Goal: Information Seeking & Learning: Learn about a topic

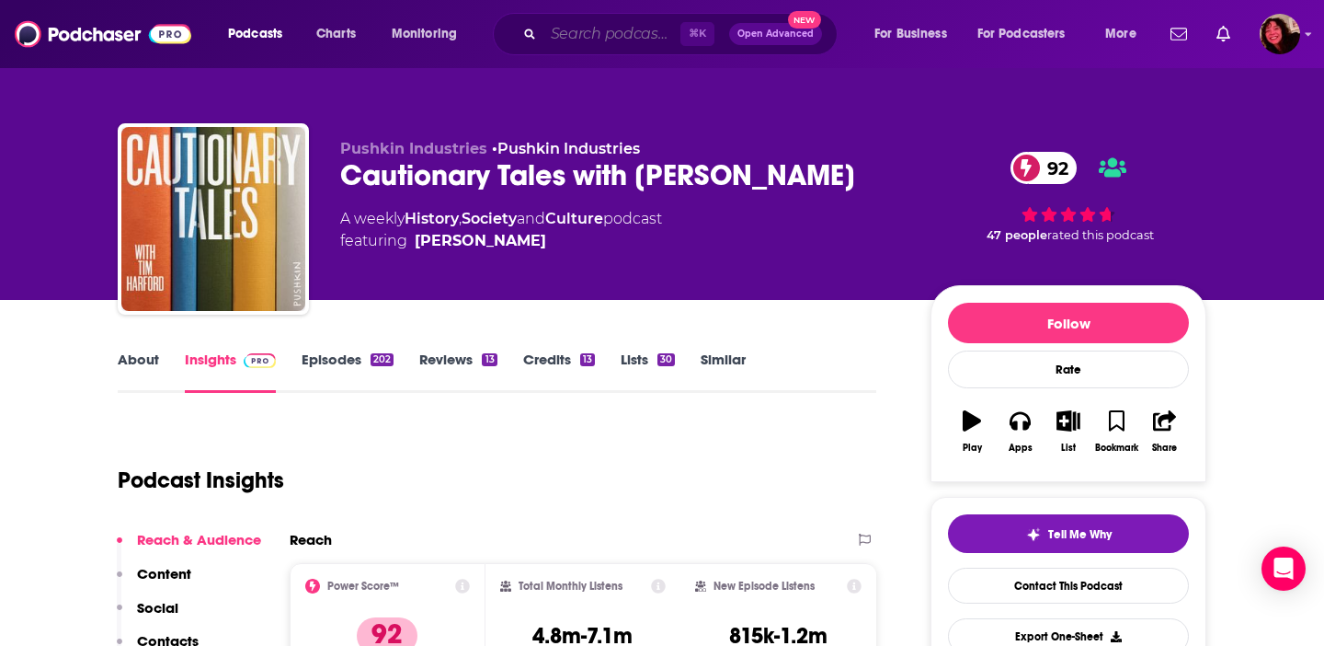
click at [581, 41] on input "Search podcasts, credits, & more..." at bounding box center [612, 33] width 137 height 29
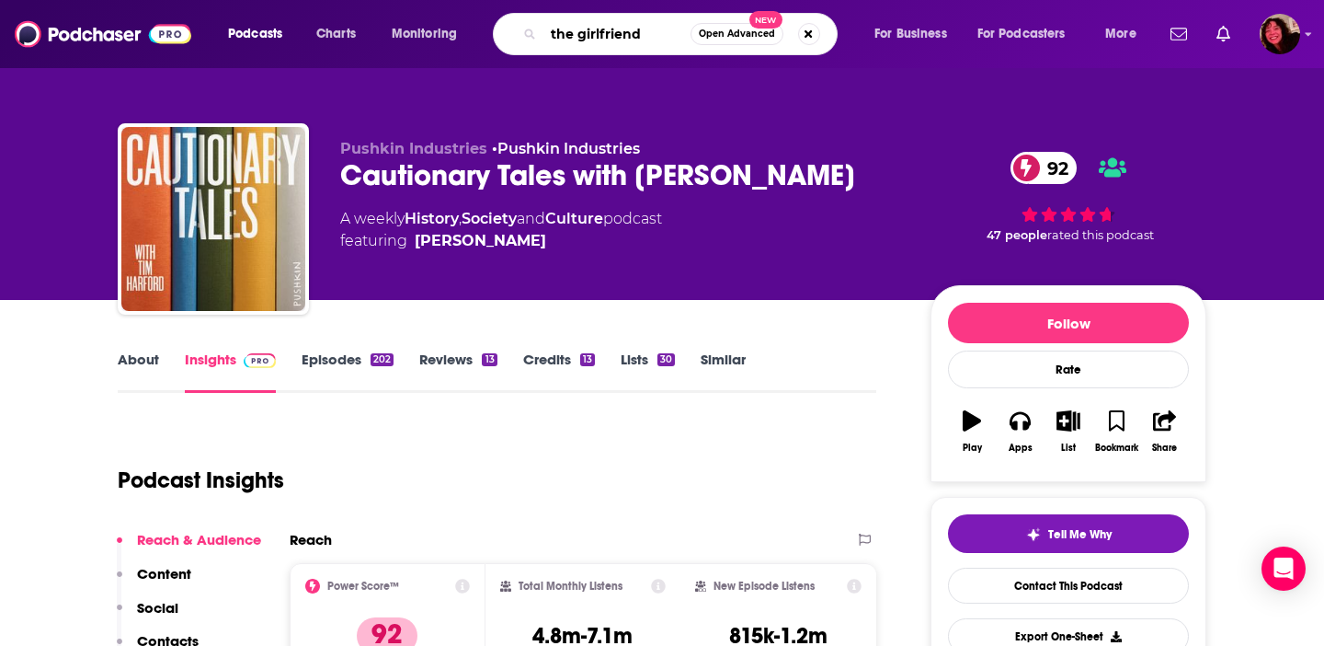
type input "the girlfriends"
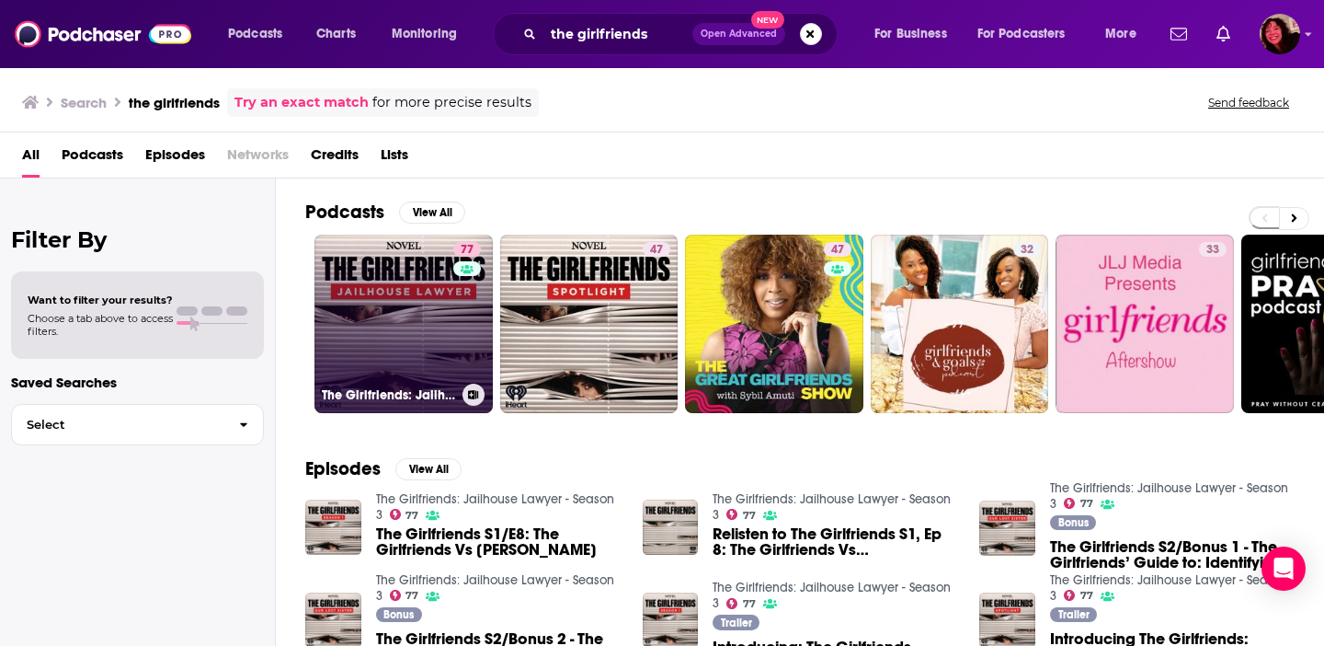
click at [370, 326] on link "77 The Girlfriends: Jailhouse Lawyer - Season 3" at bounding box center [404, 324] width 178 height 178
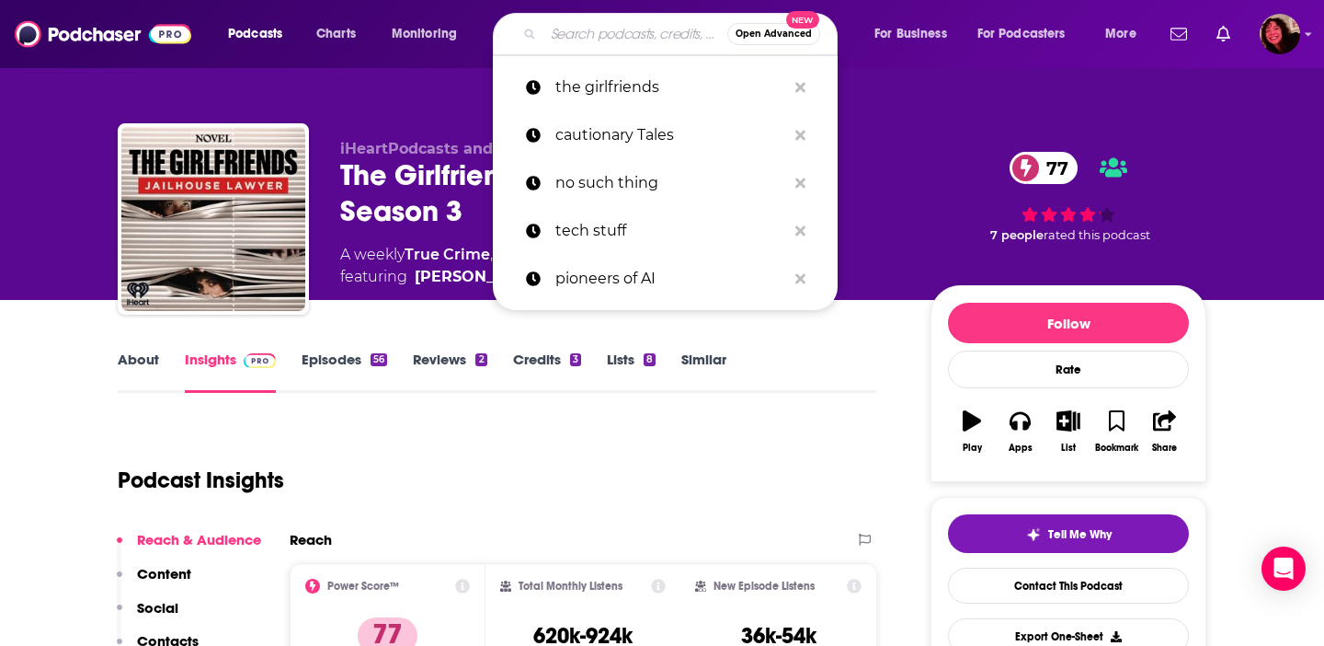
click at [592, 31] on input "Search podcasts, credits, & more..." at bounding box center [636, 33] width 184 height 29
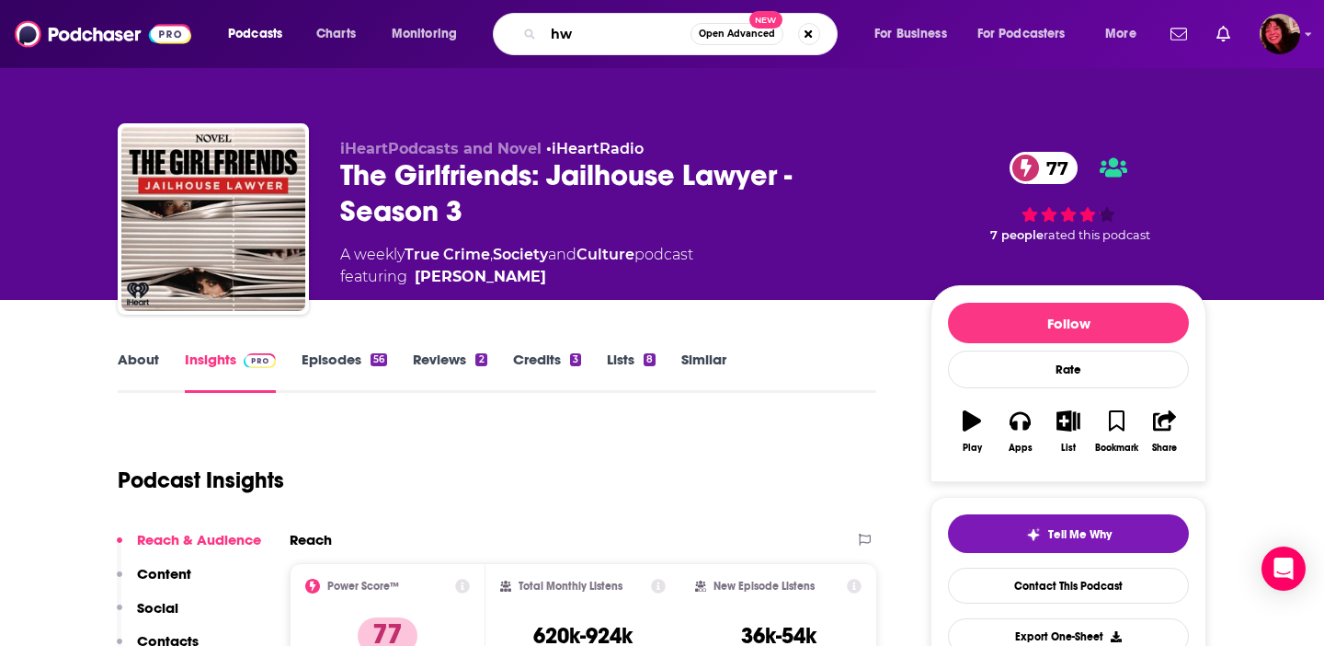
type input "h"
type input "where's dia"
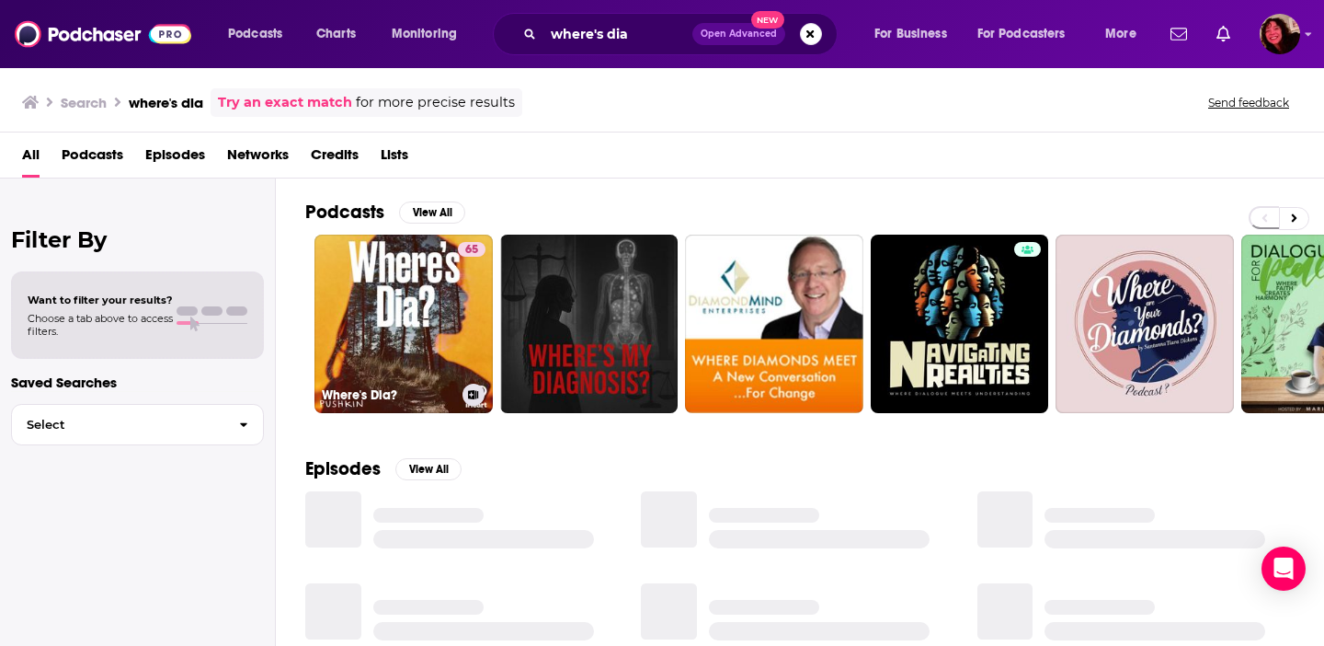
click at [385, 293] on link "65 Where's Dia?" at bounding box center [404, 324] width 178 height 178
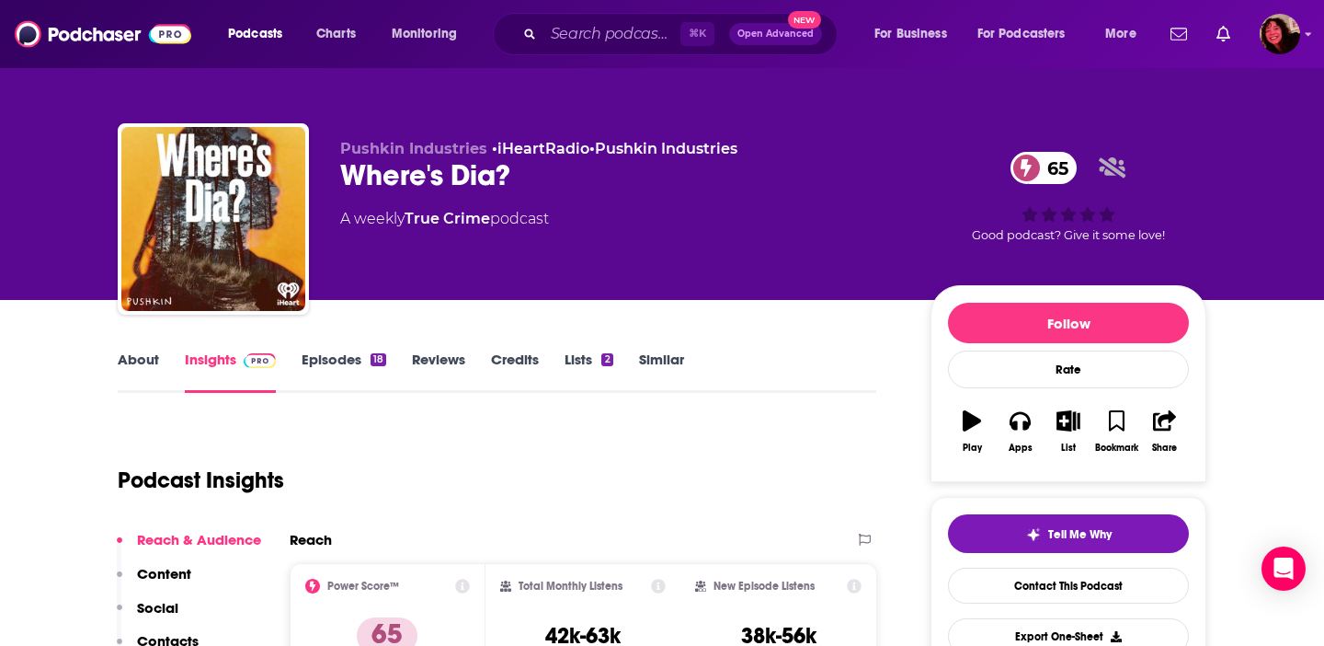
click at [425, 220] on link "True Crime" at bounding box center [448, 218] width 86 height 17
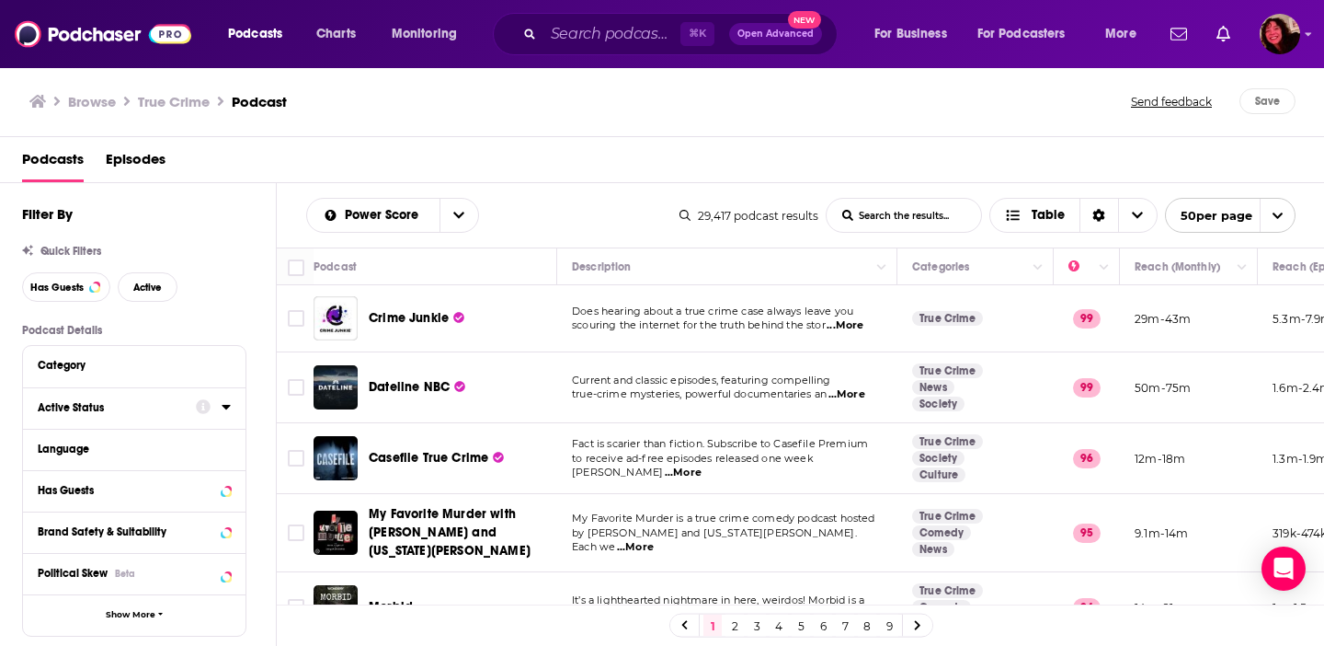
click at [226, 405] on icon at bounding box center [226, 406] width 9 height 15
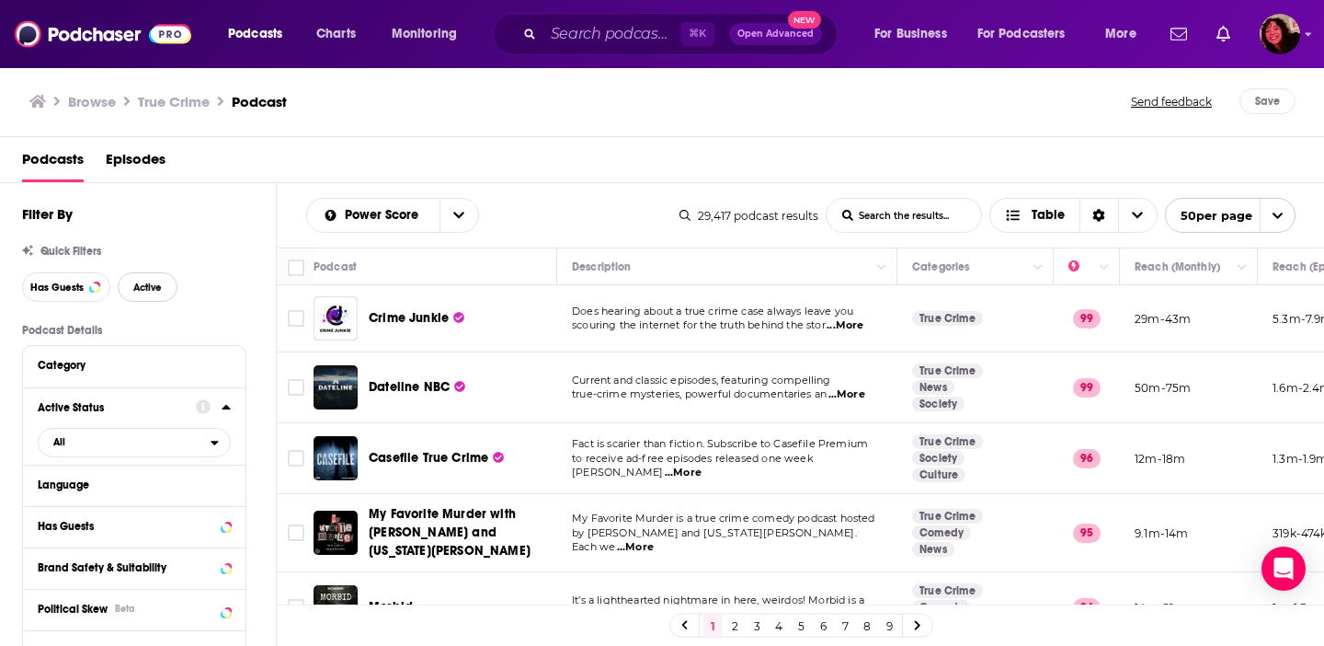
click at [143, 274] on button "Active" at bounding box center [148, 286] width 60 height 29
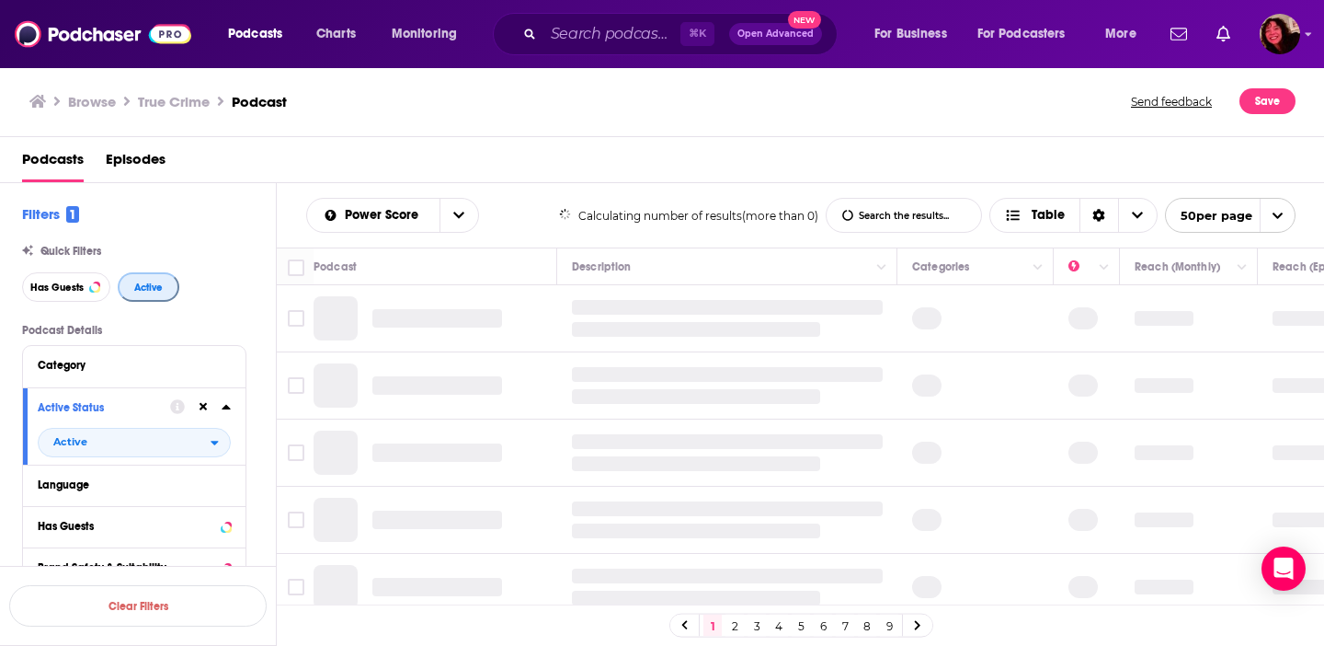
click at [144, 281] on button "Active" at bounding box center [149, 286] width 62 height 29
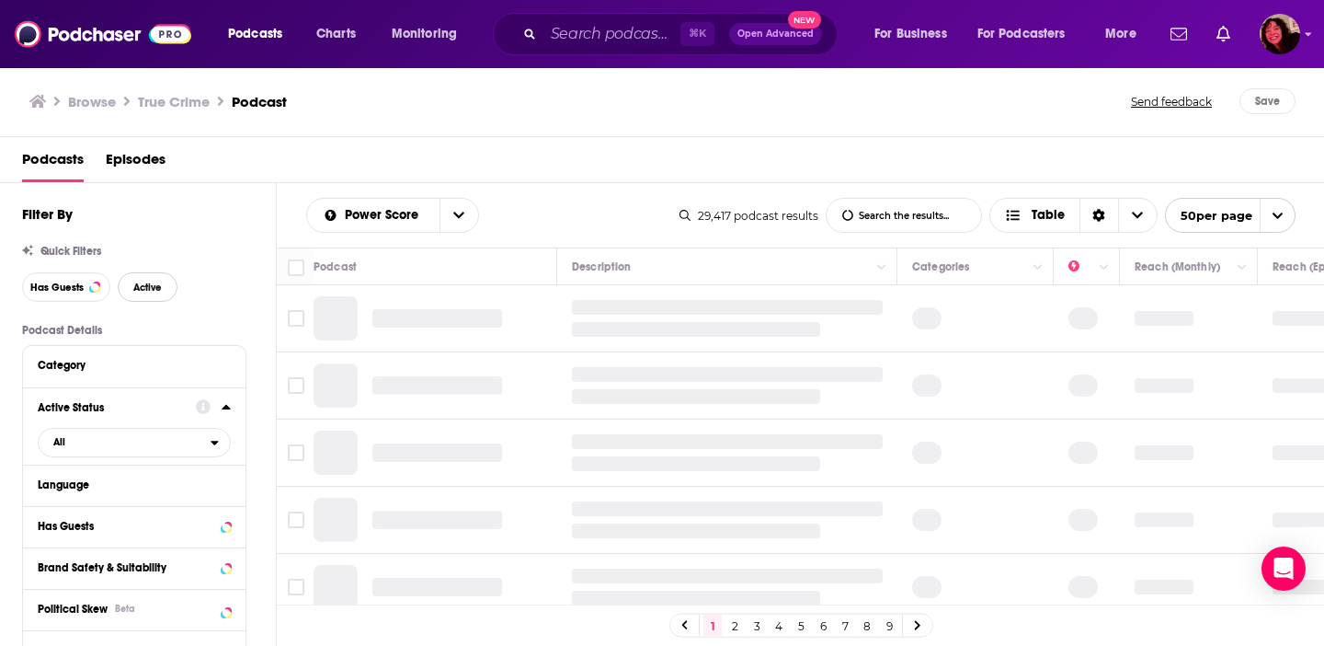
click at [142, 287] on span "Active" at bounding box center [147, 287] width 29 height 10
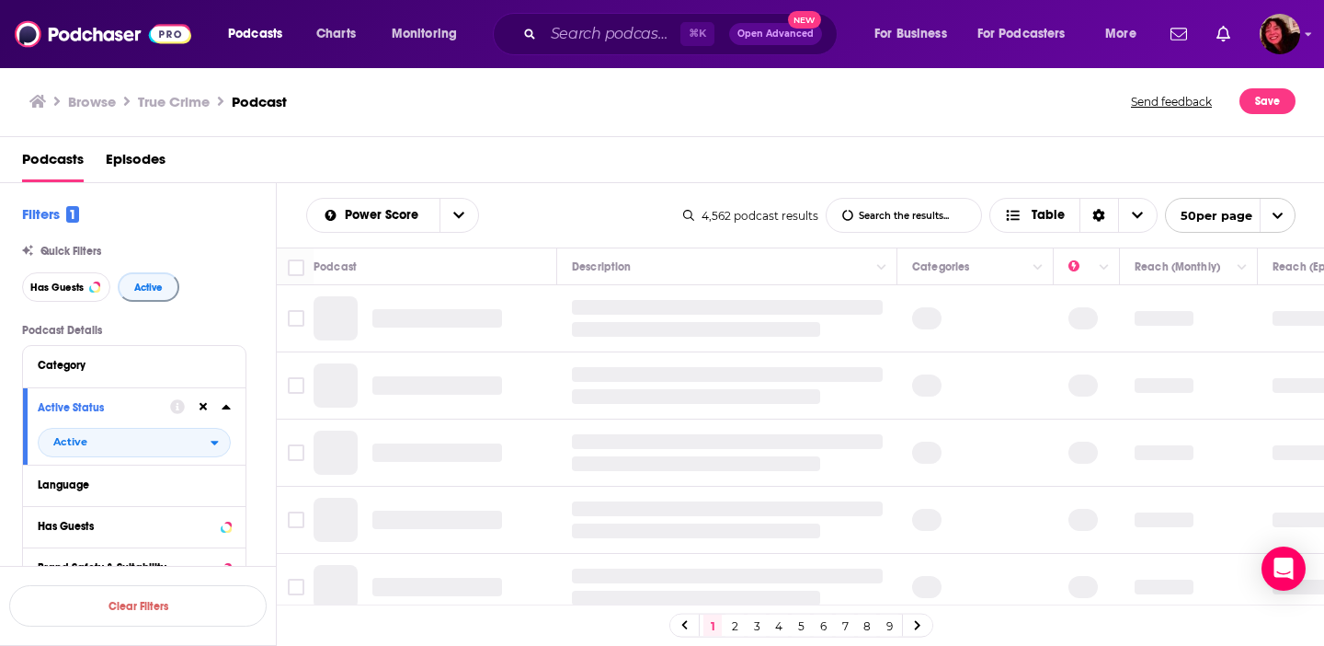
click at [228, 406] on icon at bounding box center [226, 406] width 9 height 15
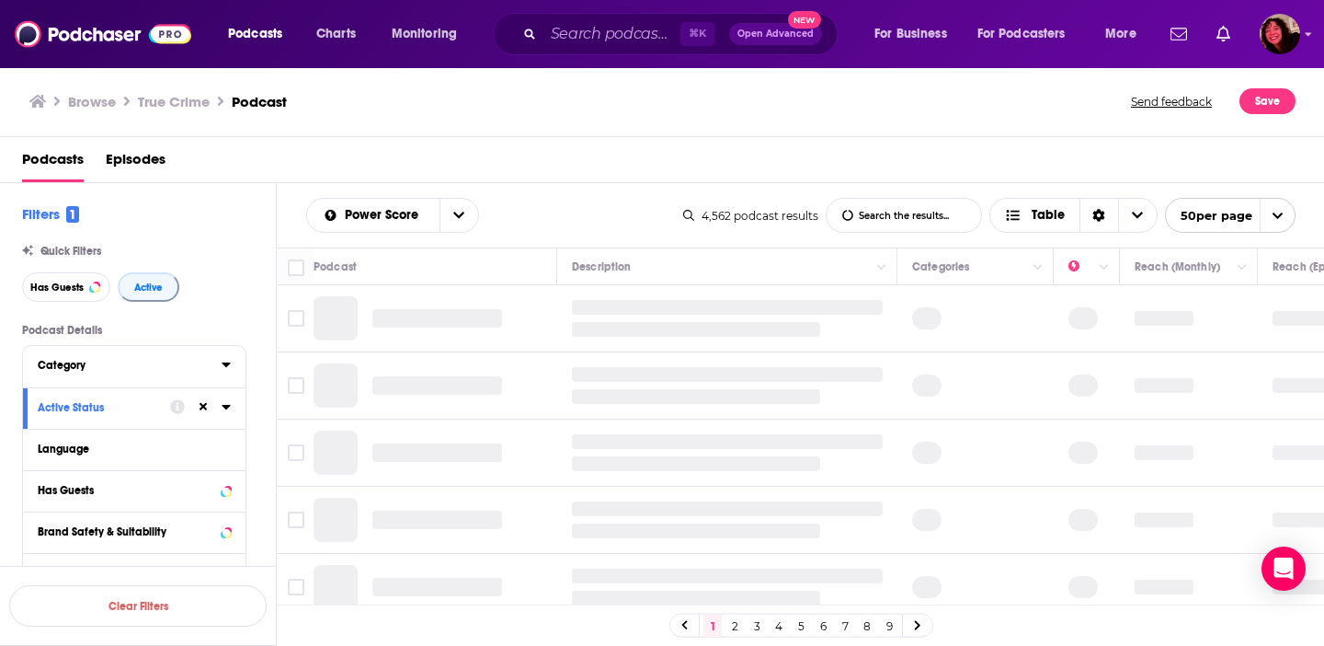
click at [223, 369] on icon at bounding box center [226, 364] width 9 height 15
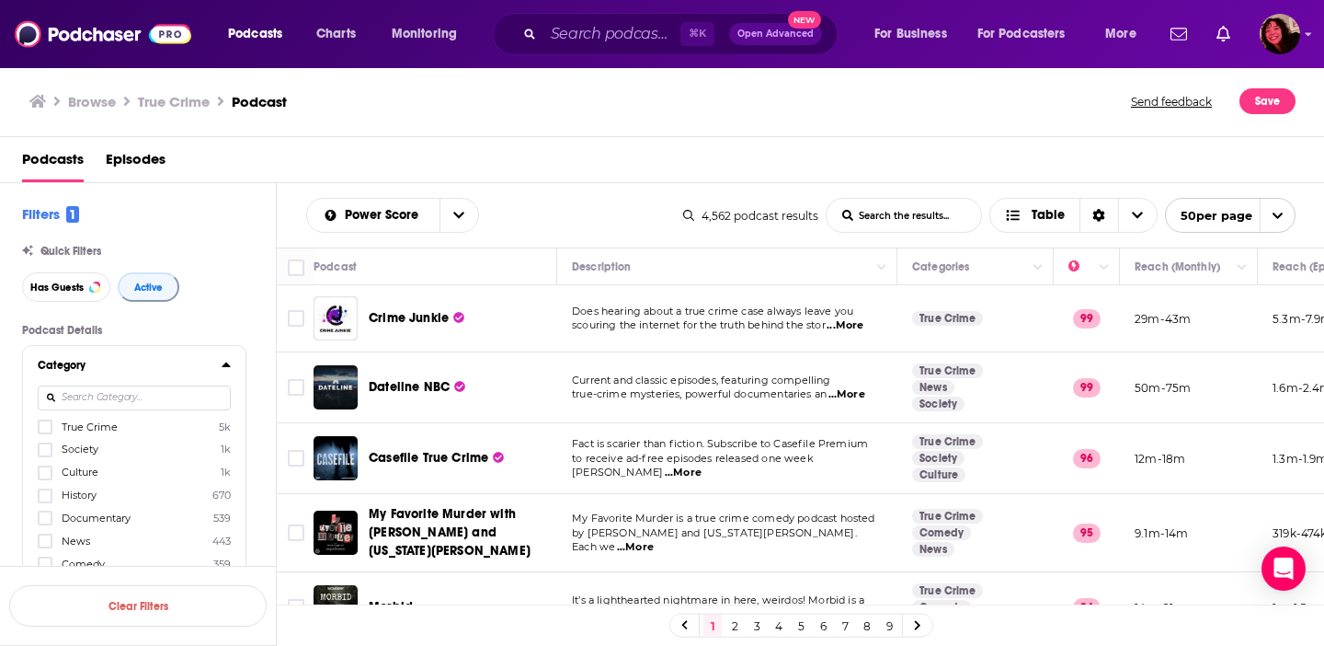
click at [223, 367] on icon at bounding box center [226, 364] width 8 height 5
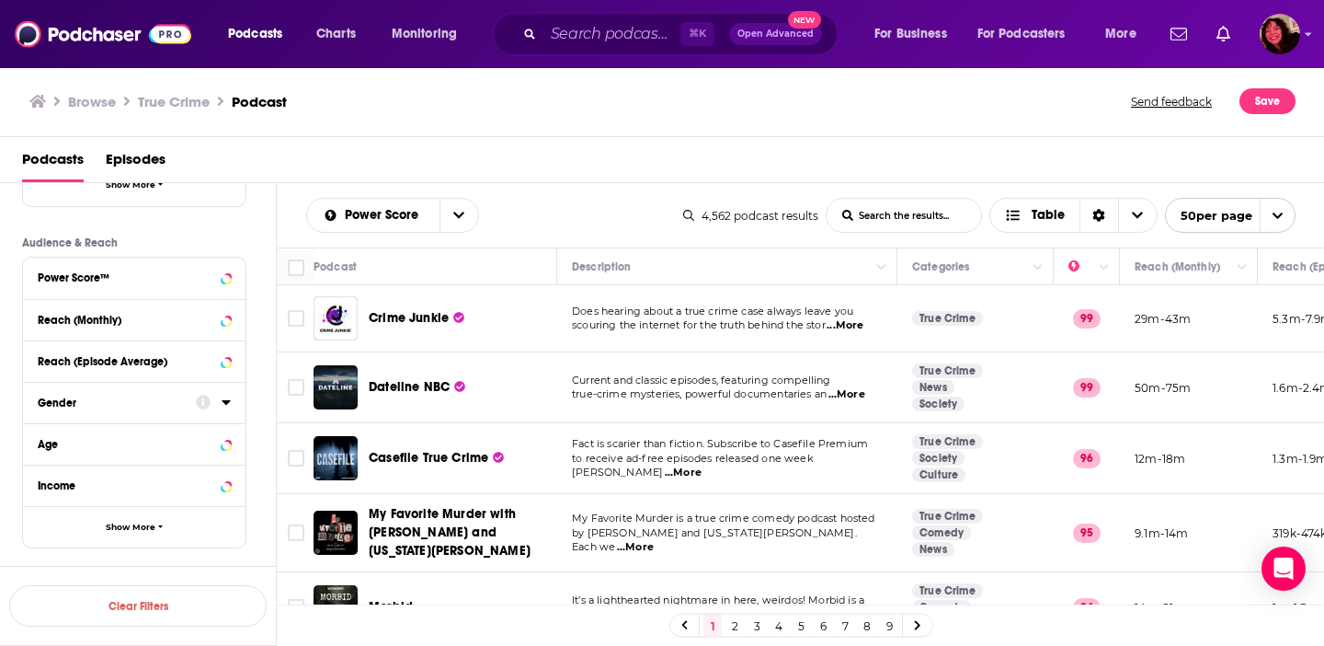
scroll to position [430, 0]
click at [229, 325] on icon at bounding box center [226, 318] width 9 height 15
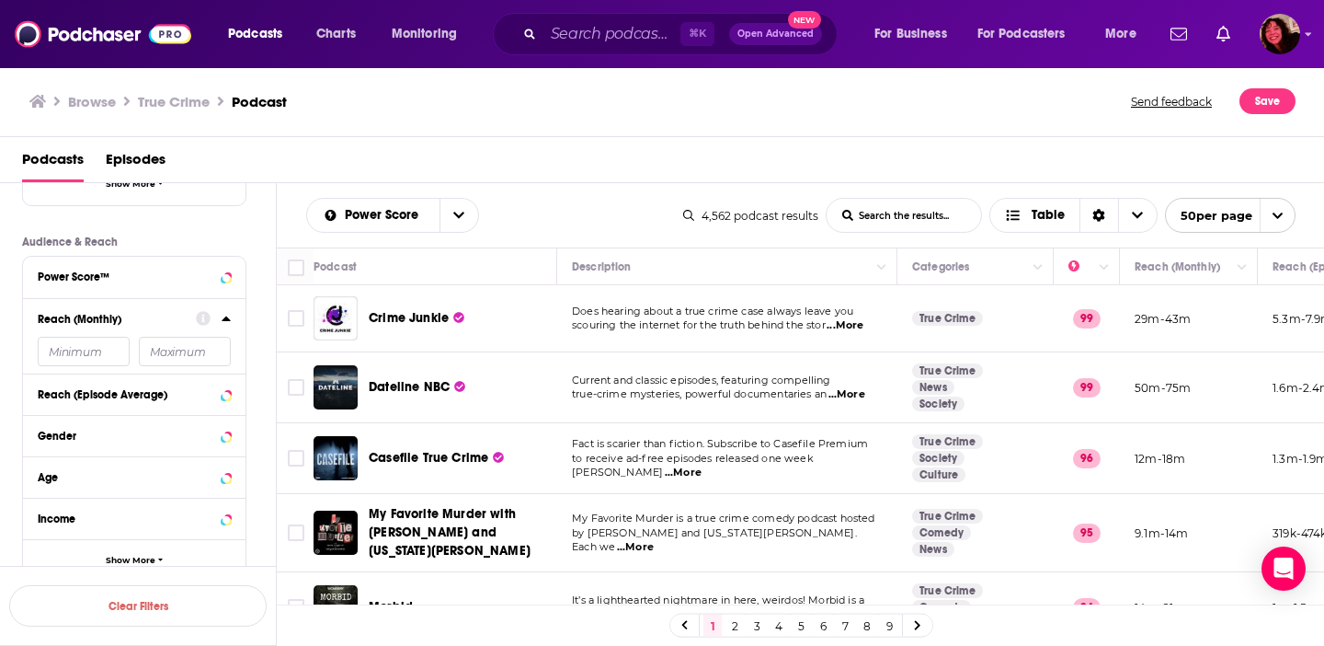
click at [65, 361] on input "number" at bounding box center [84, 351] width 92 height 29
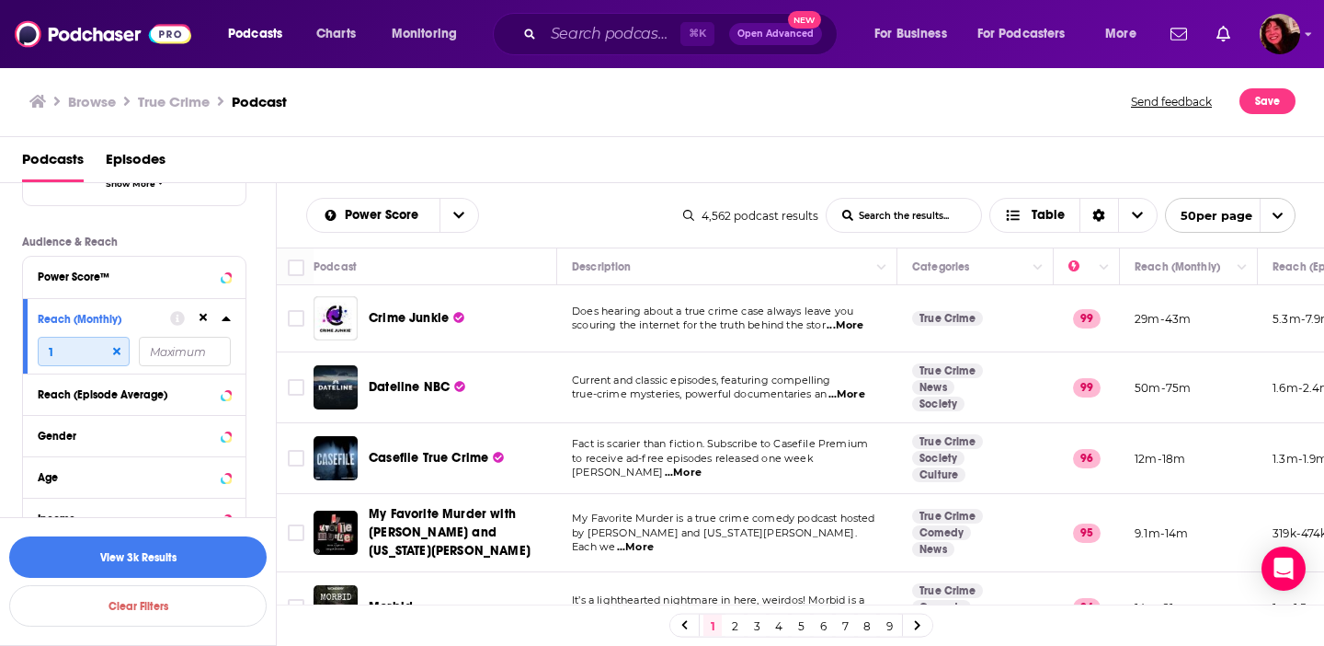
click at [61, 360] on input "1" at bounding box center [84, 351] width 92 height 29
click at [59, 359] on input "1000000" at bounding box center [84, 351] width 92 height 29
type input "1500000"
click at [80, 560] on button "View 69 Results" at bounding box center [137, 556] width 257 height 41
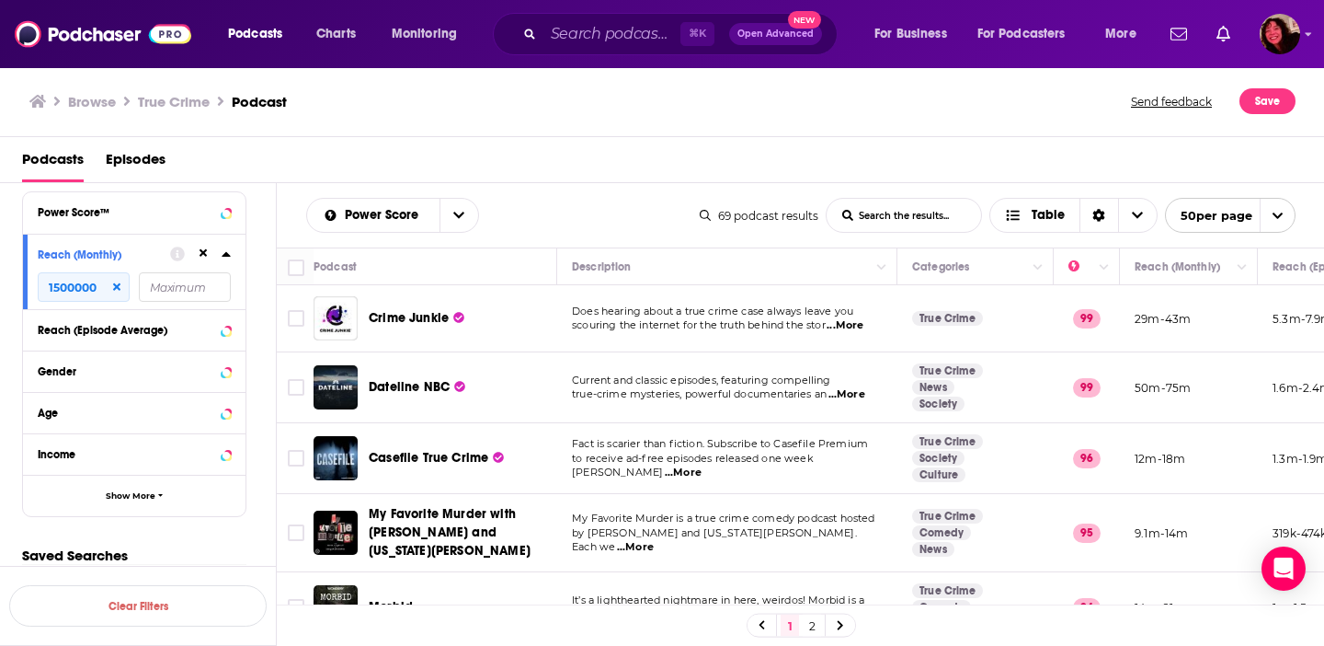
scroll to position [504, 0]
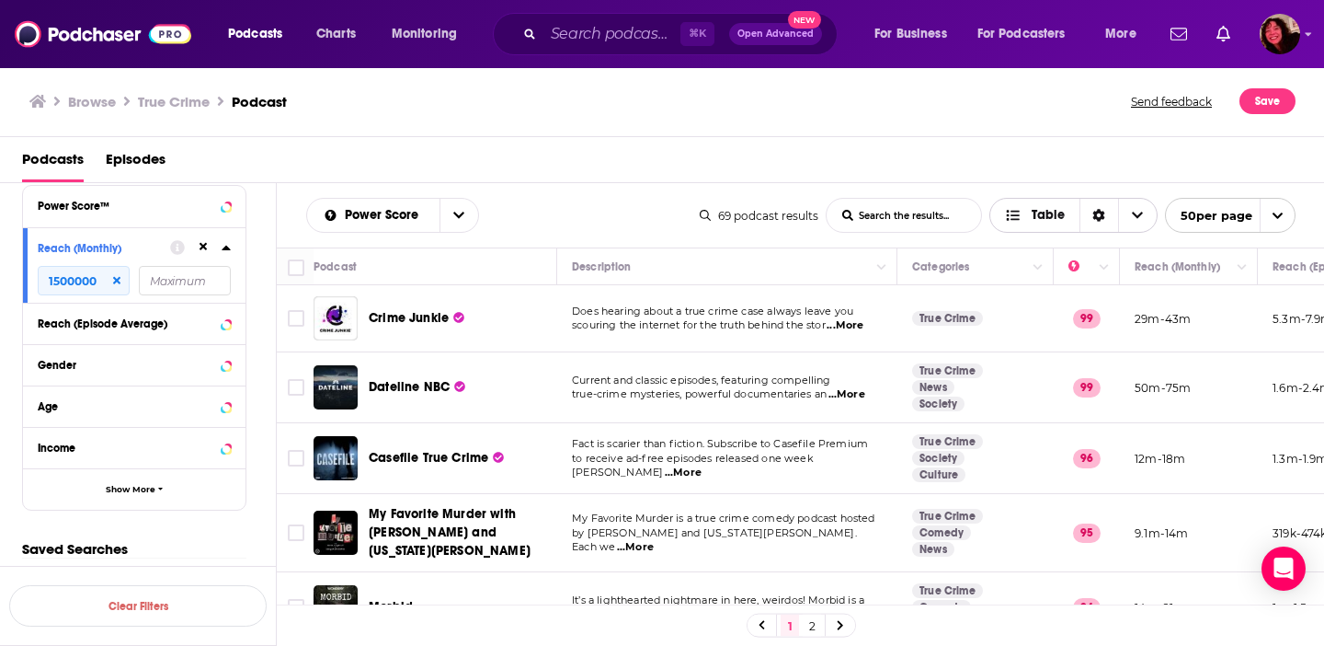
click at [1105, 220] on div "Sort Direction" at bounding box center [1099, 215] width 39 height 33
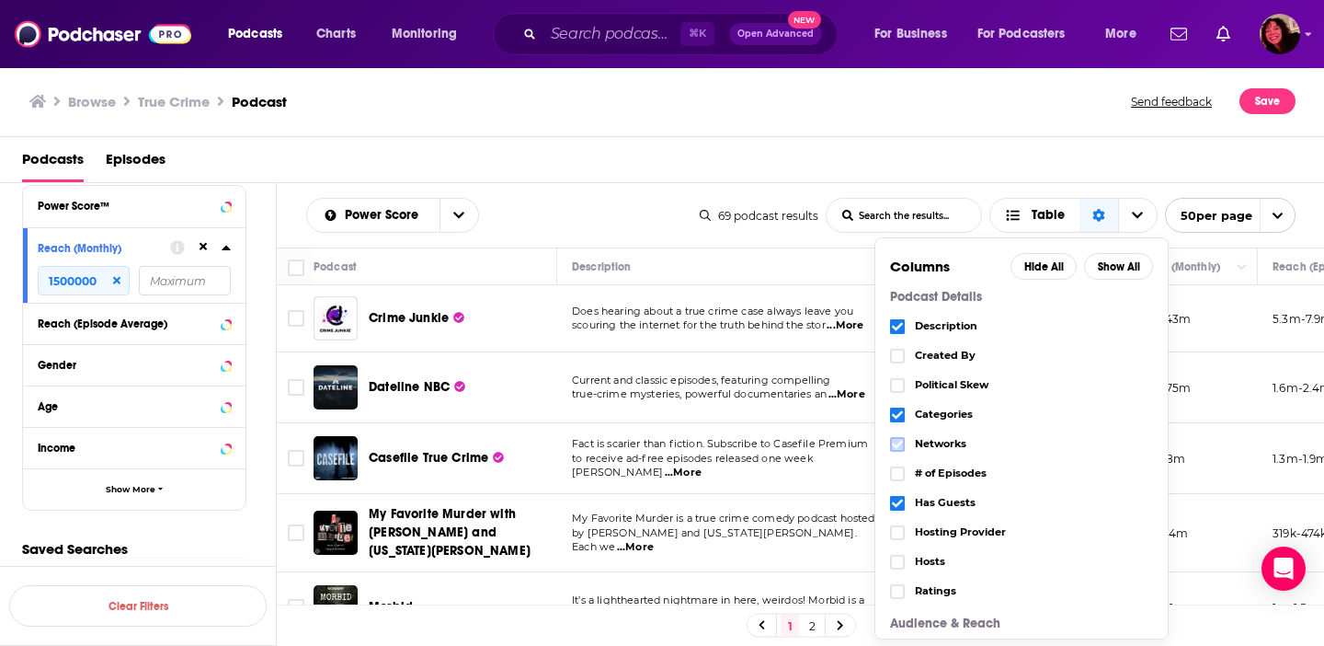
click at [890, 445] on label "Choose View" at bounding box center [897, 444] width 15 height 15
click at [896, 330] on icon "Choose View" at bounding box center [897, 326] width 11 height 11
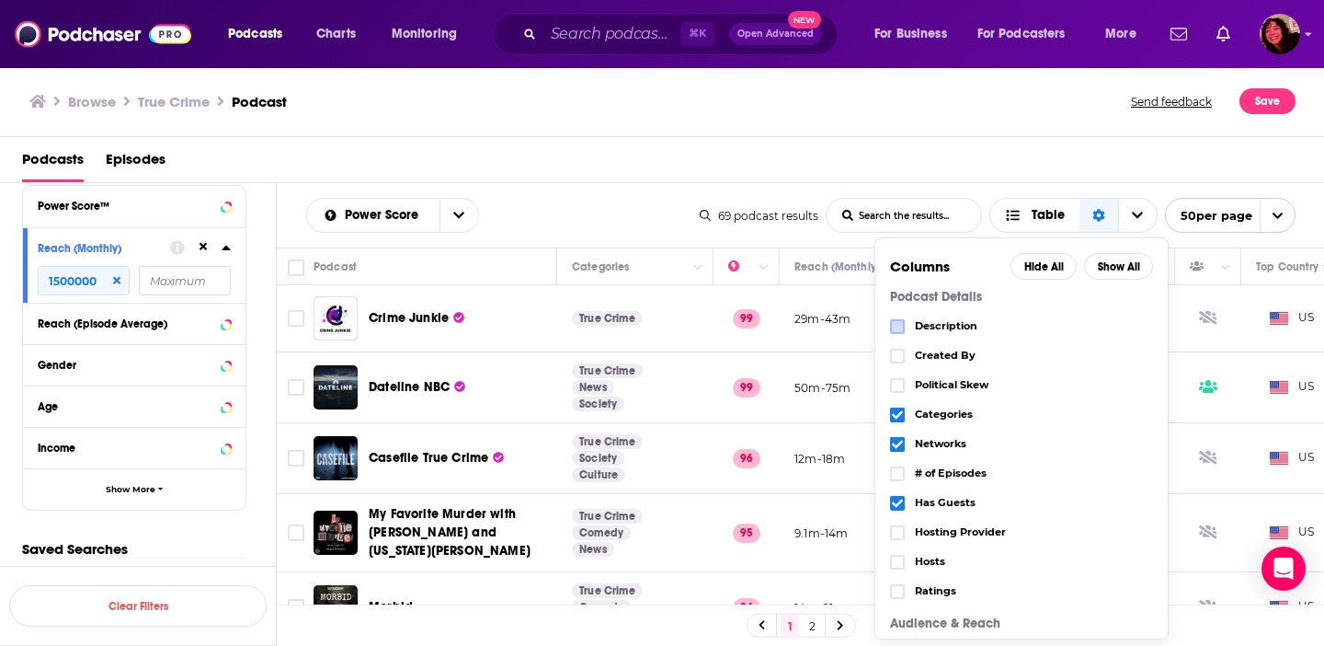
click at [898, 500] on icon "Choose View" at bounding box center [897, 502] width 11 height 8
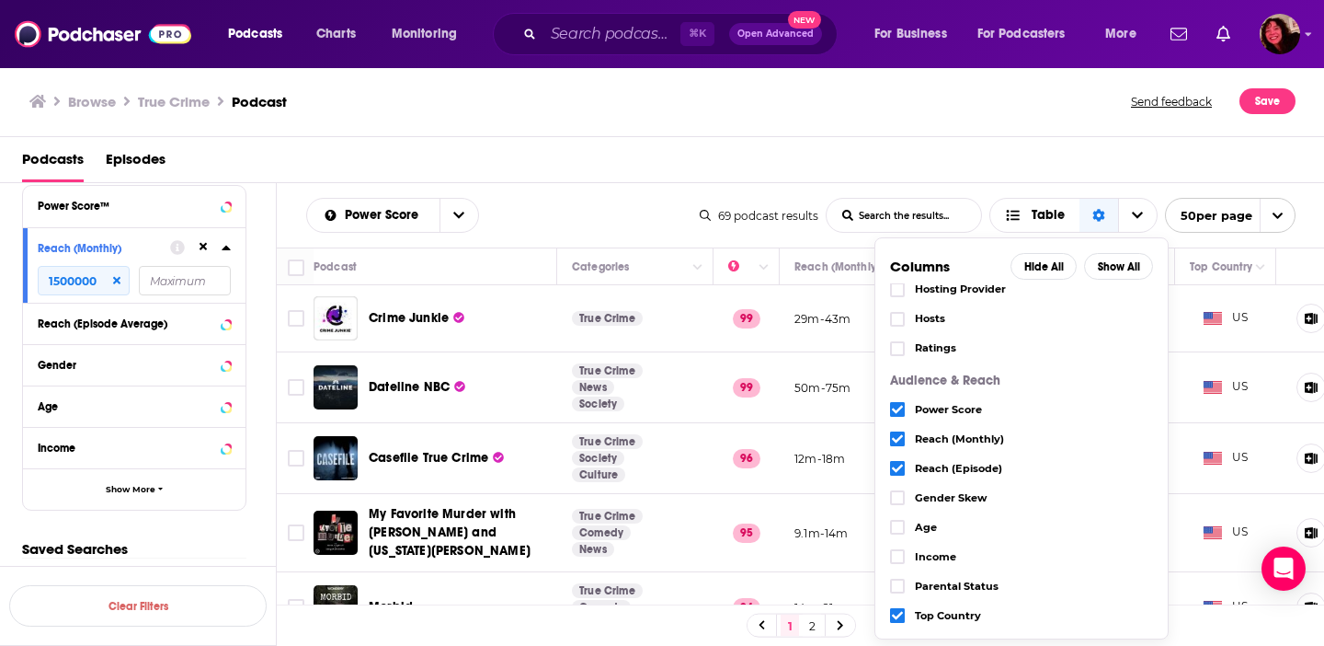
scroll to position [248, 0]
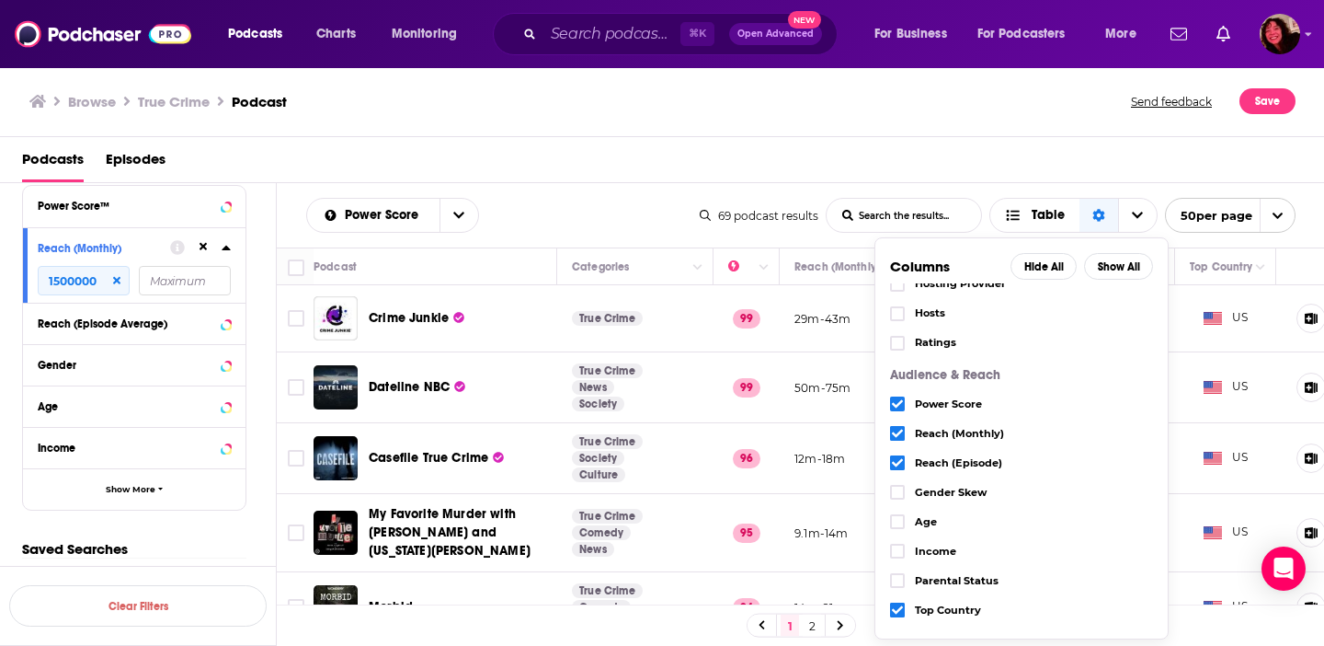
click at [892, 400] on icon "Choose View" at bounding box center [897, 403] width 11 height 11
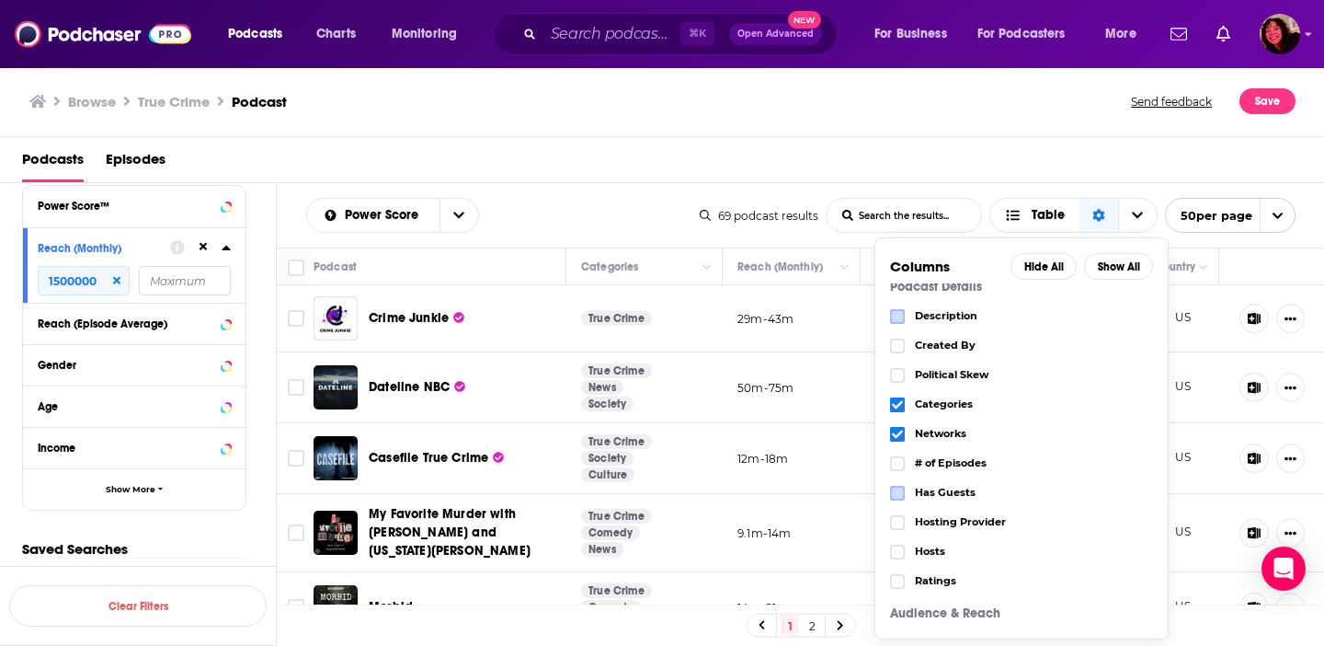
scroll to position [0, 0]
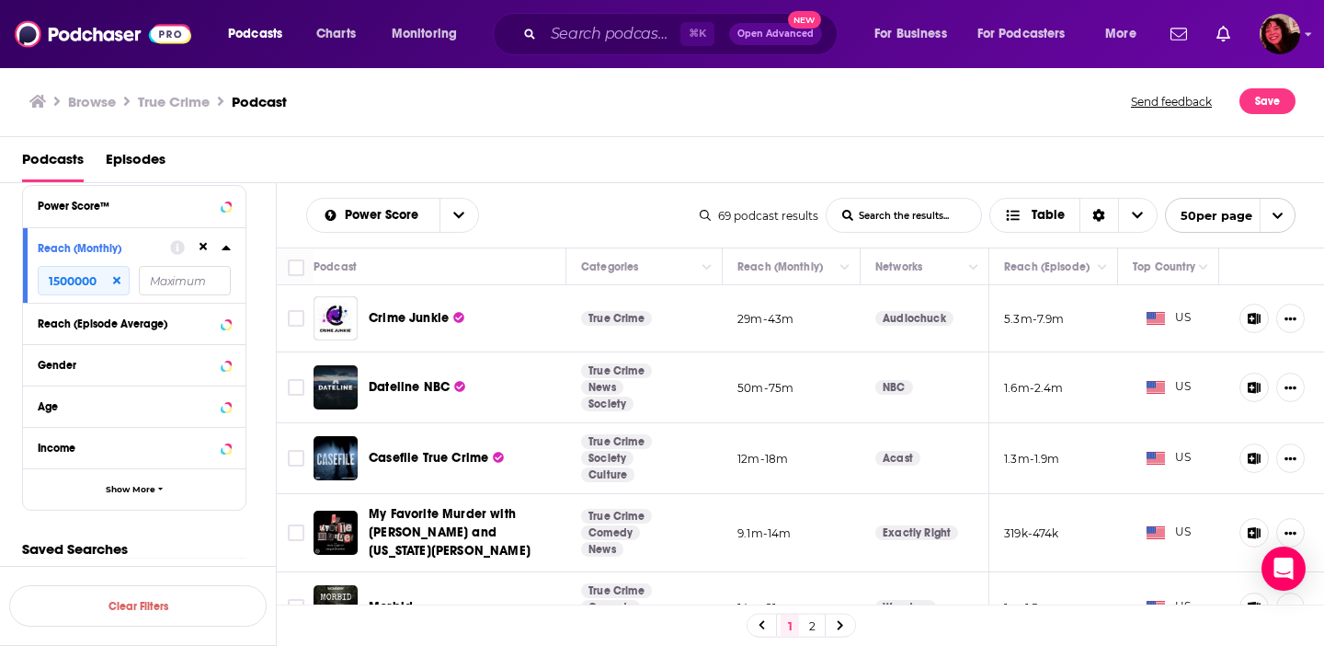
click at [915, 180] on div "Podcasts Episodes" at bounding box center [666, 163] width 1288 height 38
click at [974, 260] on button "Column Actions" at bounding box center [974, 268] width 22 height 22
click at [974, 260] on div at bounding box center [662, 323] width 1324 height 646
click at [907, 273] on button "Move" at bounding box center [923, 267] width 98 height 22
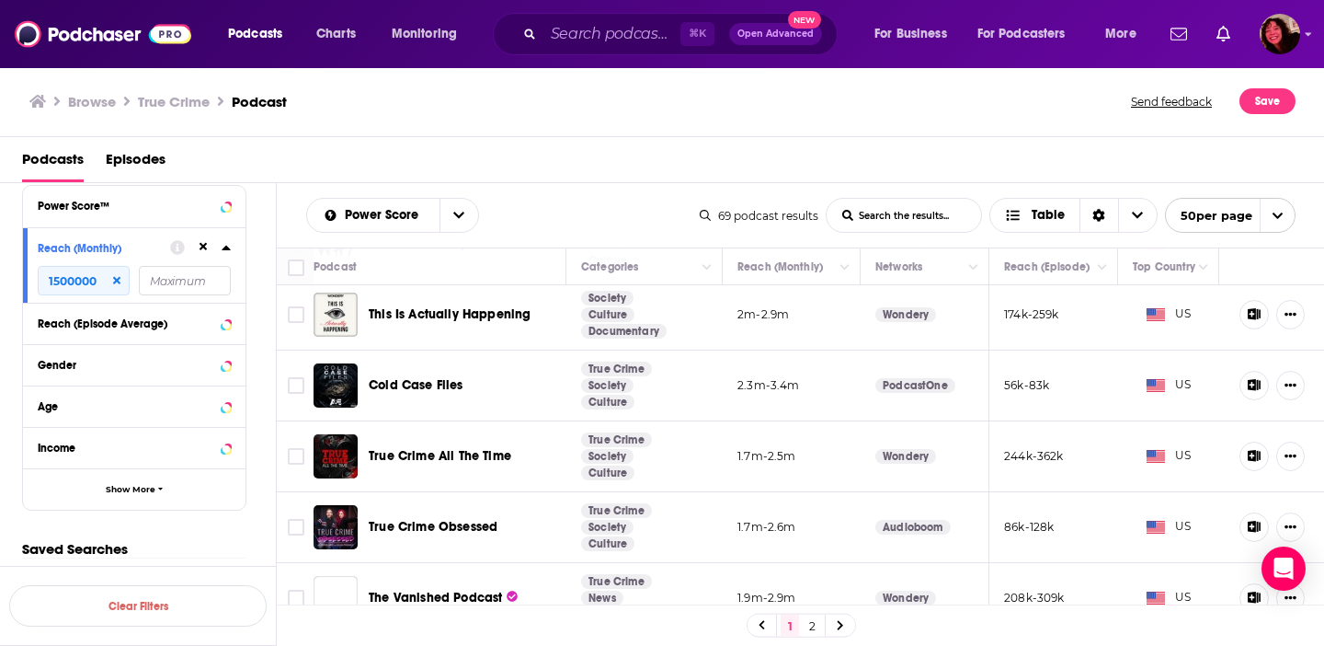
scroll to position [3180, 0]
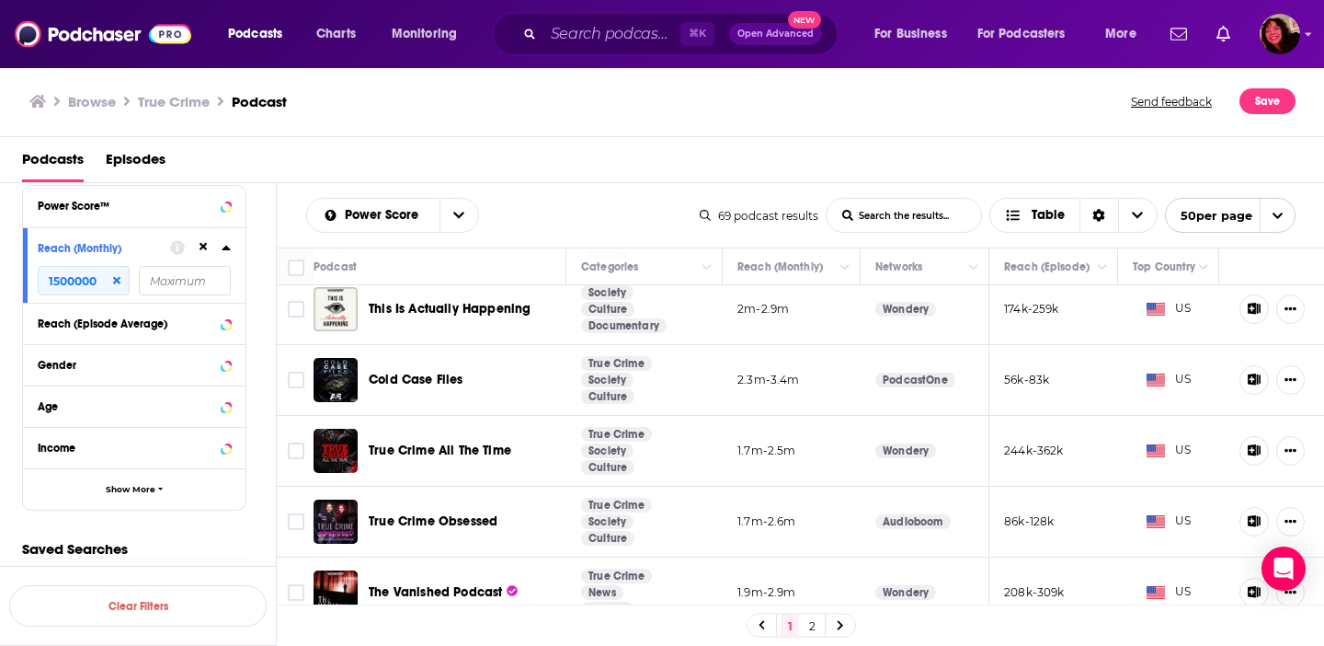
click at [806, 626] on link "2" at bounding box center [812, 625] width 18 height 22
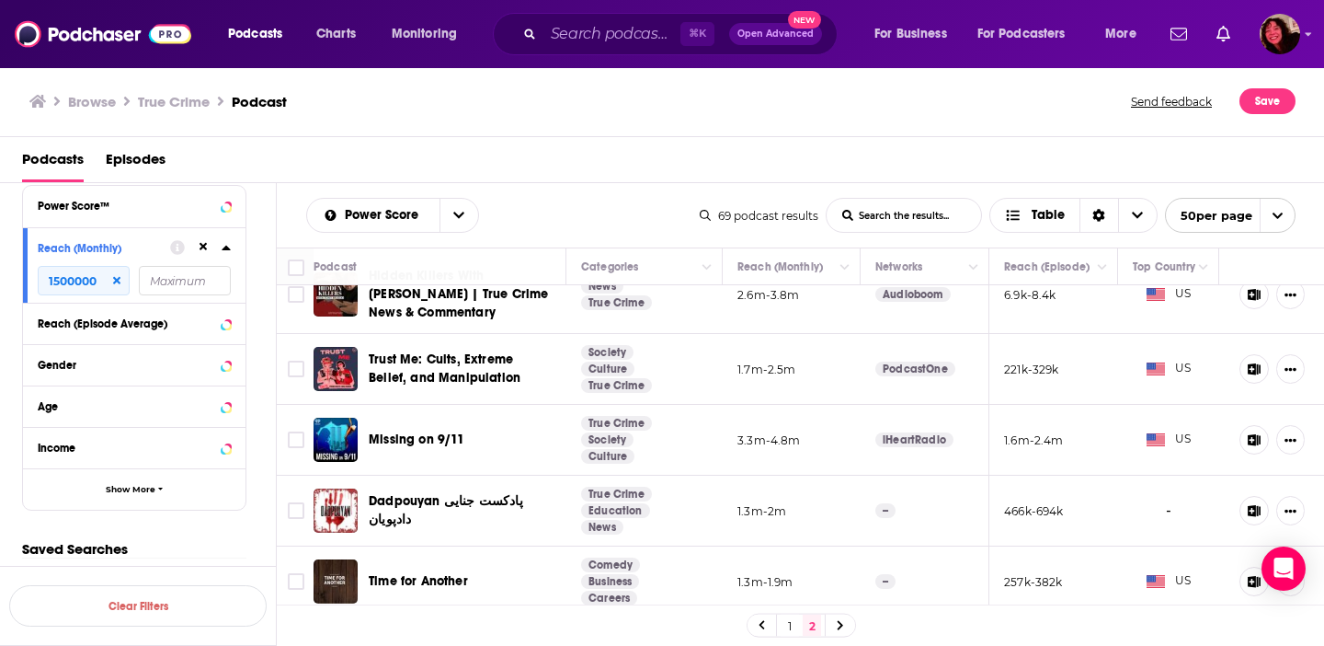
scroll to position [1003, 0]
